Goal: Information Seeking & Learning: Find specific page/section

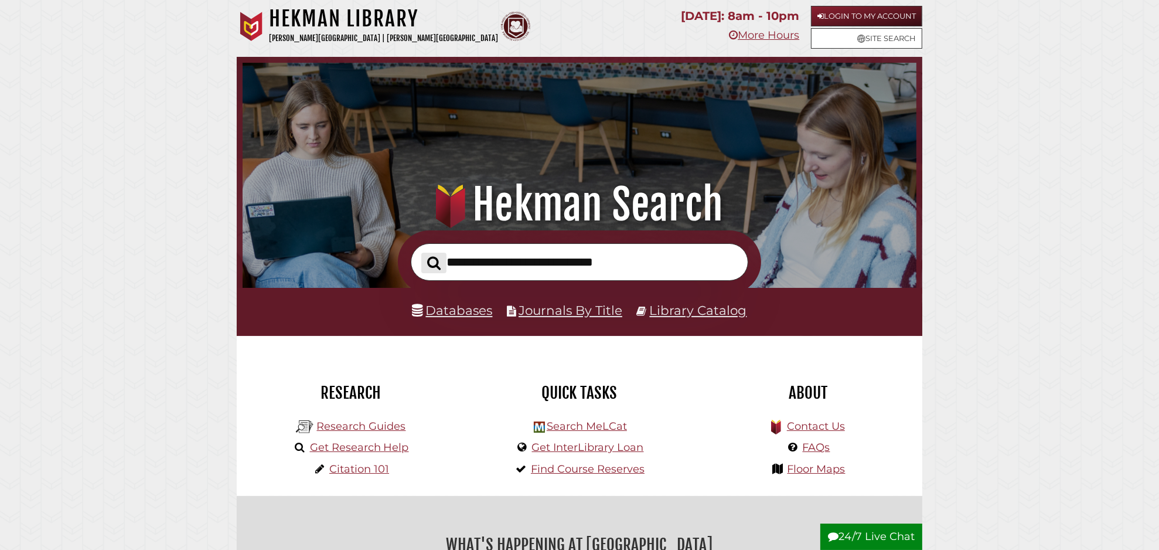
scroll to position [223, 668]
type input "**********"
click at [421, 253] on button "Search" at bounding box center [433, 263] width 25 height 21
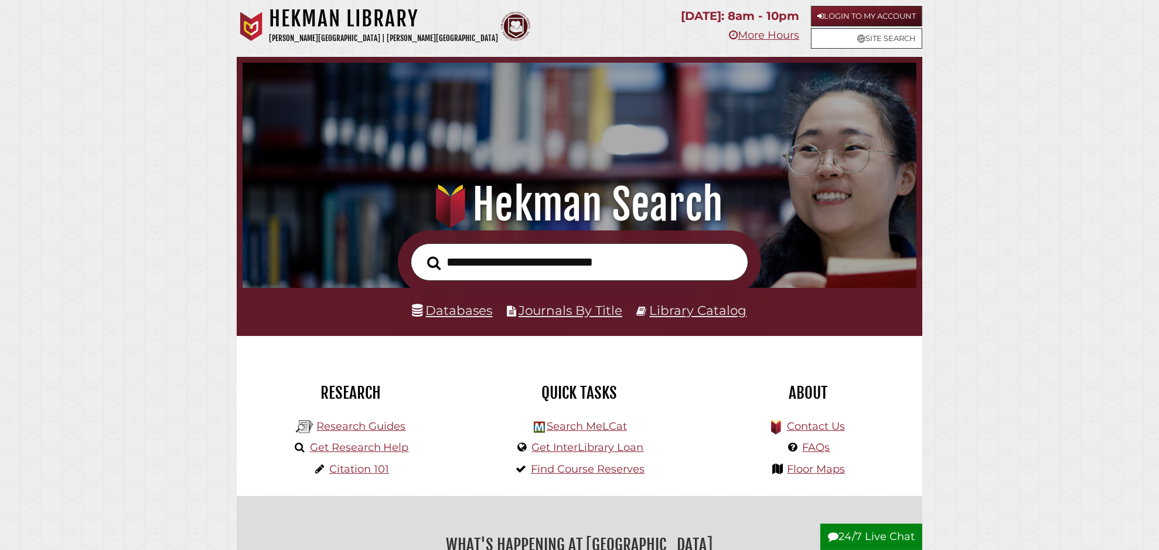
scroll to position [223, 668]
click at [509, 258] on input "text" at bounding box center [580, 262] width 338 height 38
type input "**********"
click at [421, 253] on button "Search" at bounding box center [433, 263] width 25 height 21
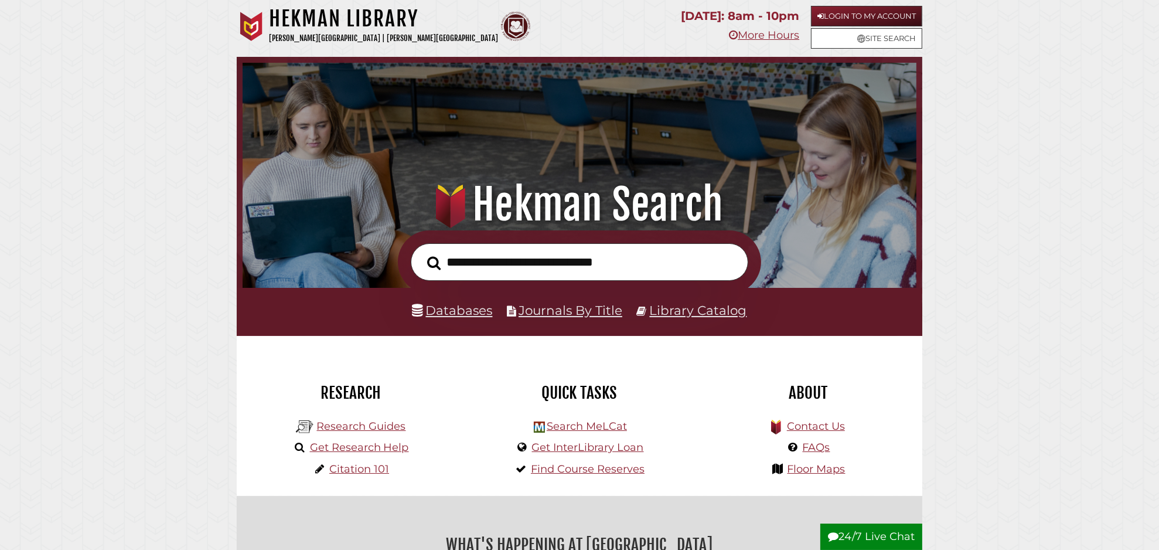
scroll to position [223, 668]
click at [458, 309] on link "Databases" at bounding box center [453, 309] width 80 height 15
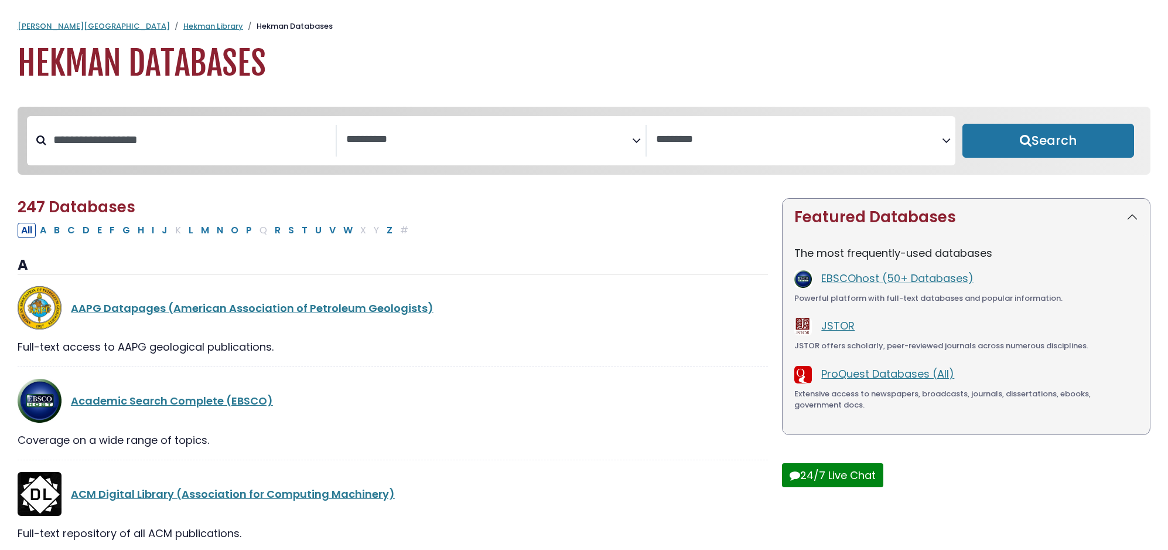
select select "Database Subject Filter"
select select "Database Vendors Filter"
type input "**********"
click at [957, 124] on button "Search" at bounding box center [1042, 141] width 171 height 34
select select "Database Subject Filter"
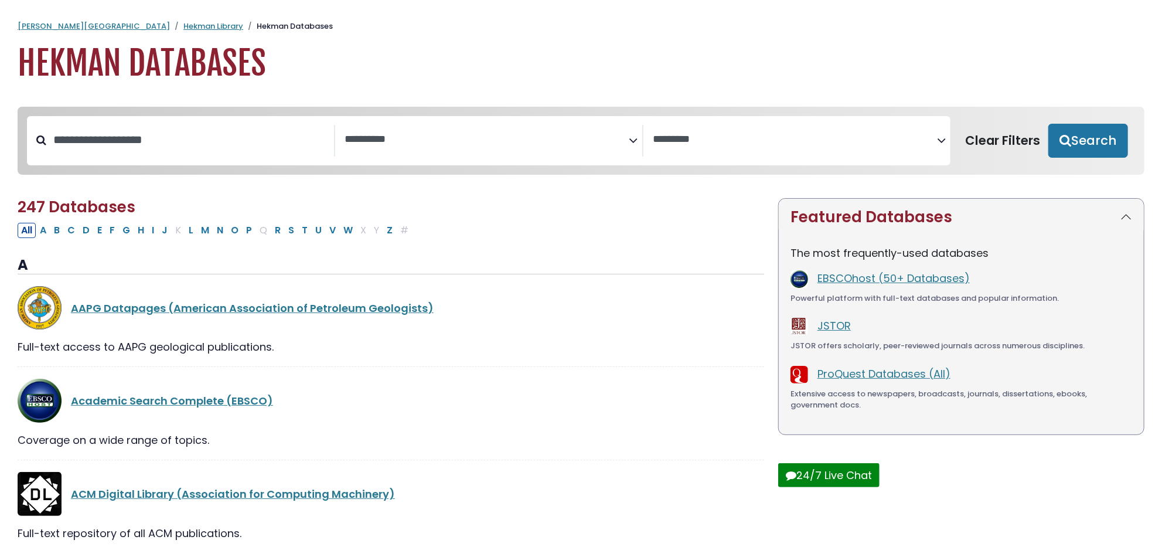
select select "Database Vendors Filter"
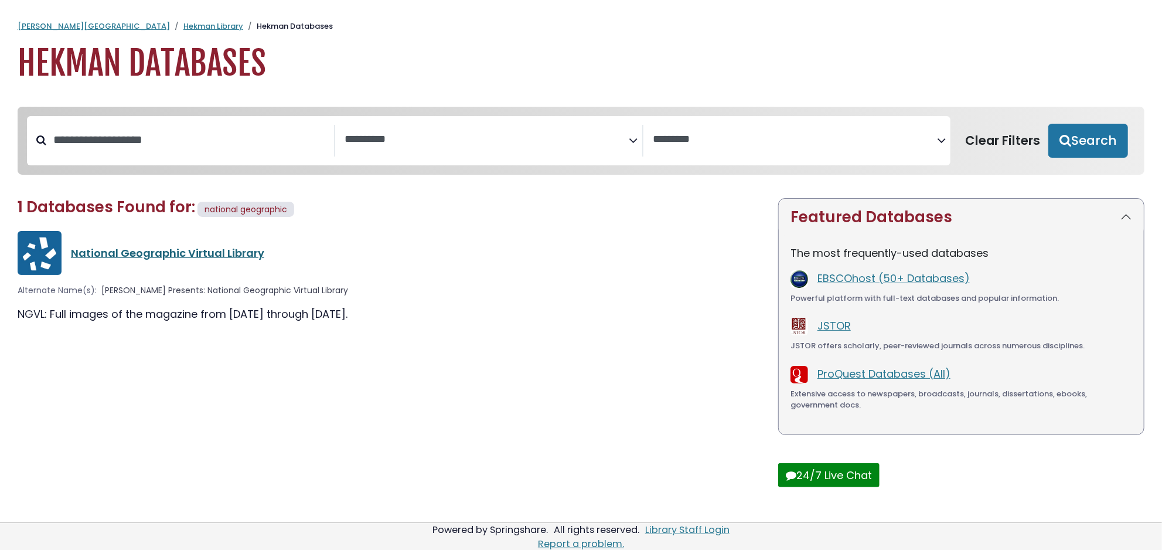
click at [203, 258] on link "National Geographic Virtual Library" at bounding box center [167, 253] width 193 height 15
